Goal: Transaction & Acquisition: Obtain resource

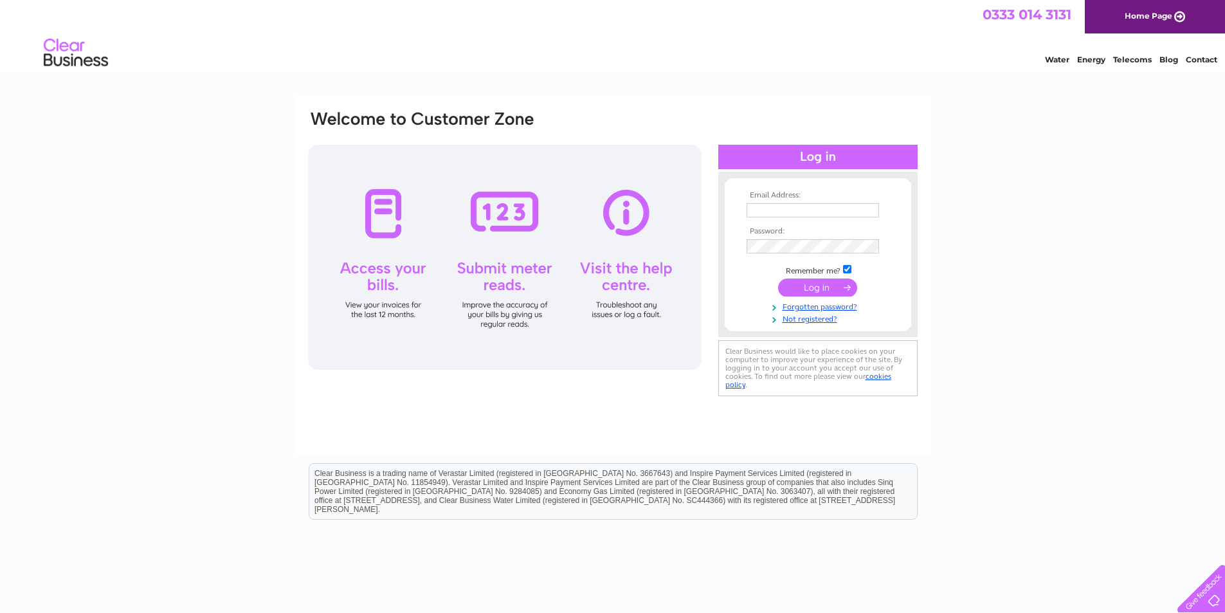
type input "[EMAIL_ADDRESS][DOMAIN_NAME]"
click at [812, 287] on input "submit" at bounding box center [817, 287] width 79 height 18
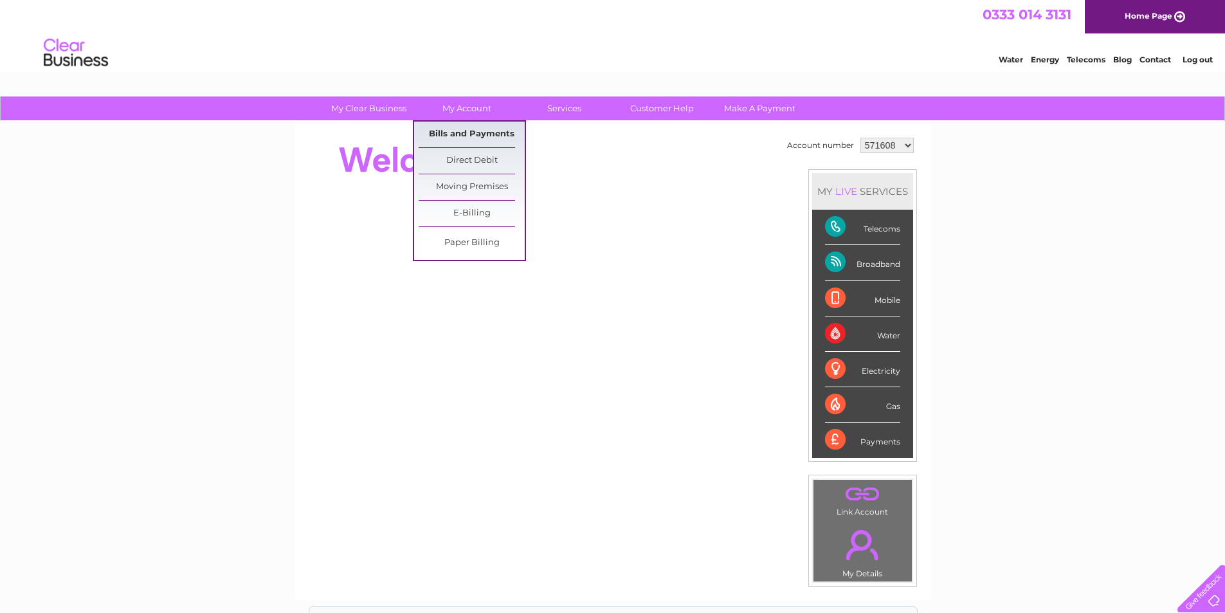
click at [461, 138] on link "Bills and Payments" at bounding box center [472, 135] width 106 height 26
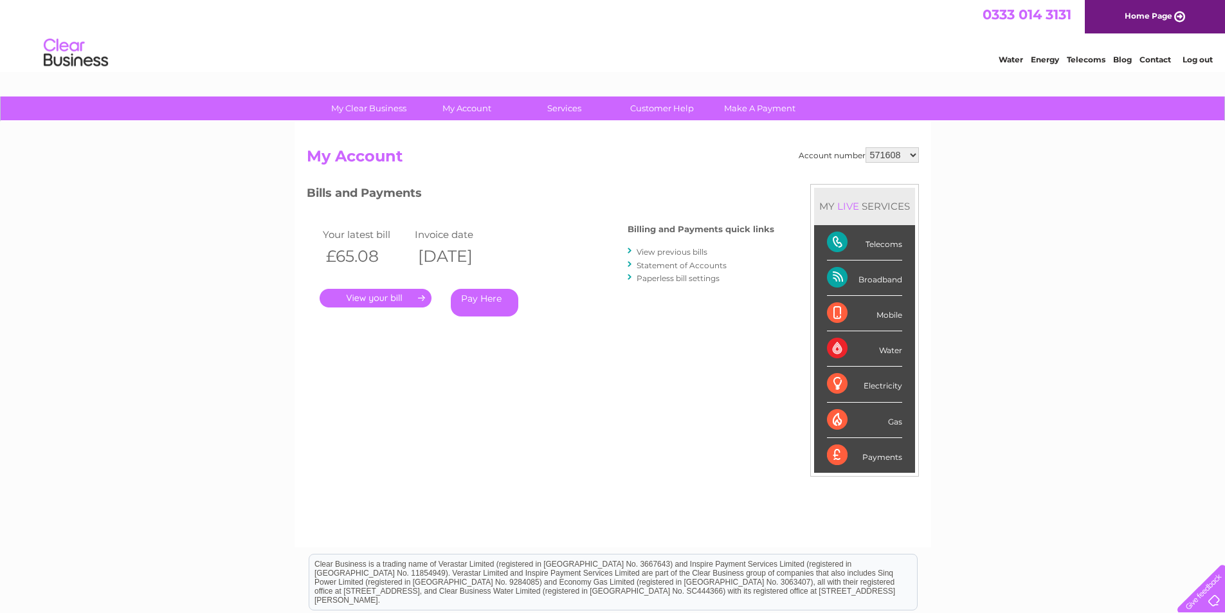
click at [916, 157] on select "571608 929567 1132694" at bounding box center [892, 154] width 53 height 15
select select "929567"
click at [866, 147] on select "571608 929567 1132694" at bounding box center [892, 154] width 53 height 15
click at [374, 296] on link "." at bounding box center [376, 298] width 112 height 19
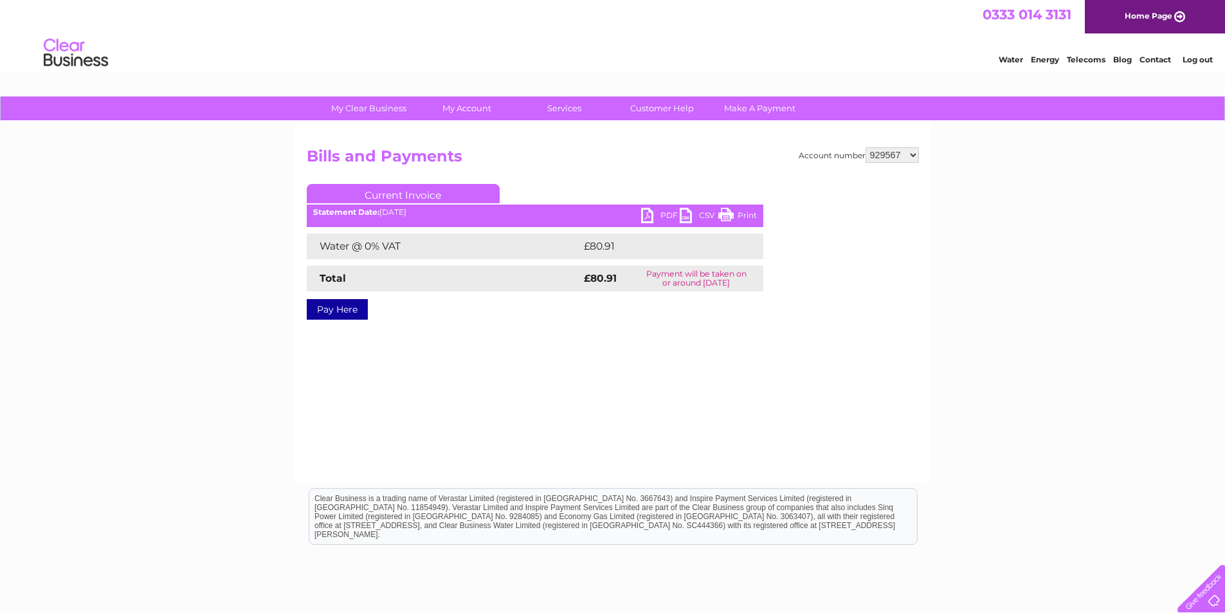
click at [650, 213] on link "PDF" at bounding box center [660, 217] width 39 height 19
